Goal: Information Seeking & Learning: Learn about a topic

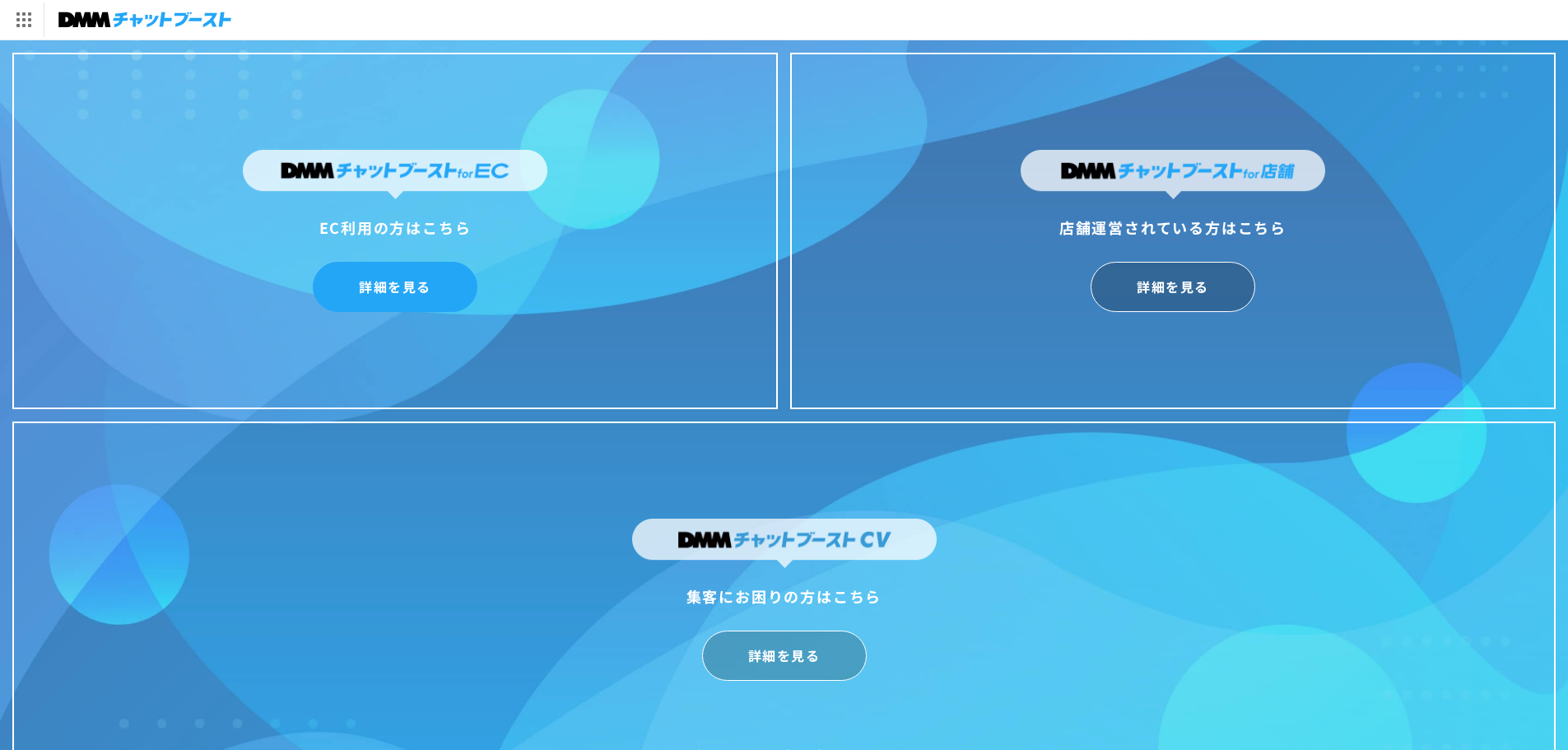
click at [430, 269] on link "詳細を見る" at bounding box center [395, 286] width 164 height 50
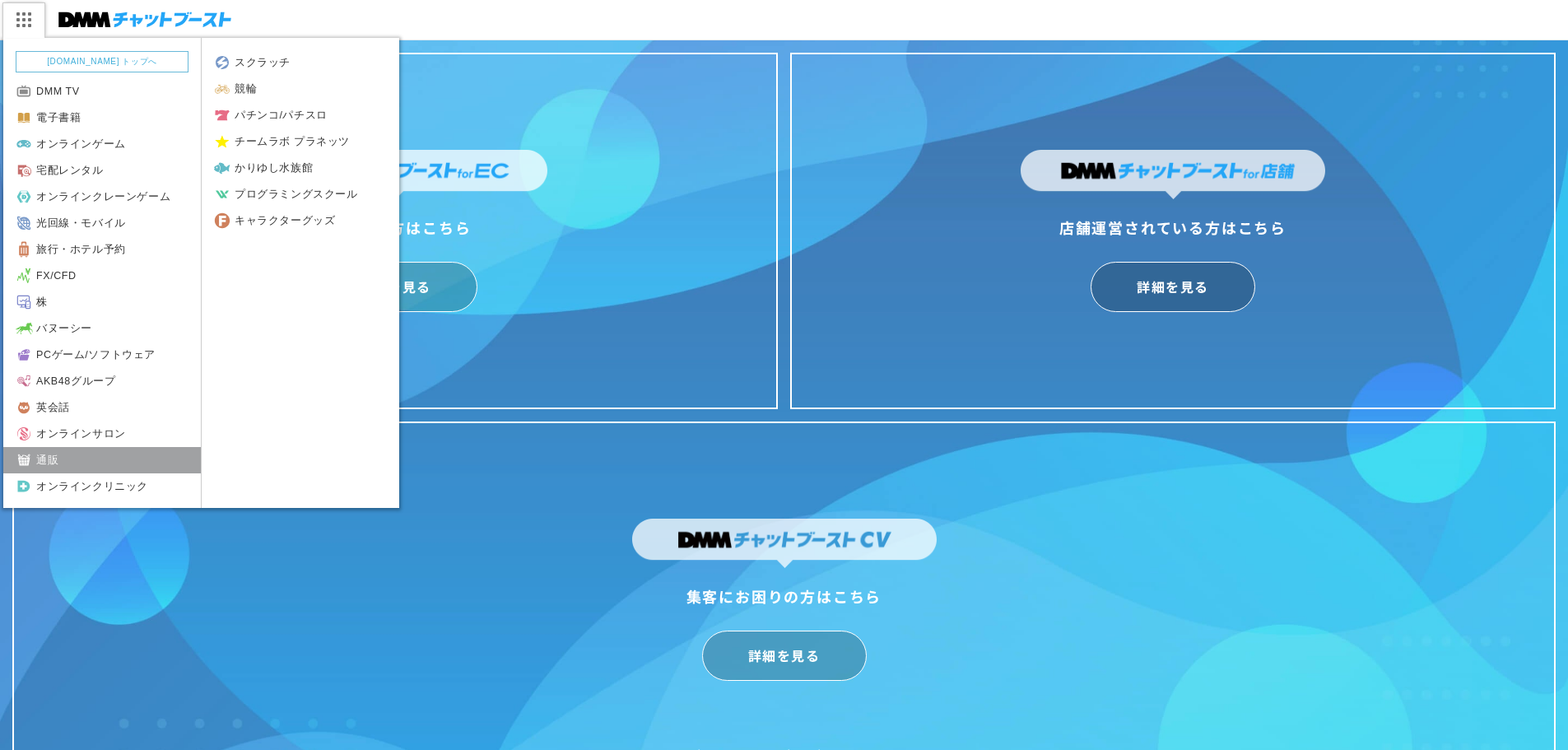
click at [135, 464] on link "通販" at bounding box center [102, 460] width 197 height 26
